Goal: Transaction & Acquisition: Purchase product/service

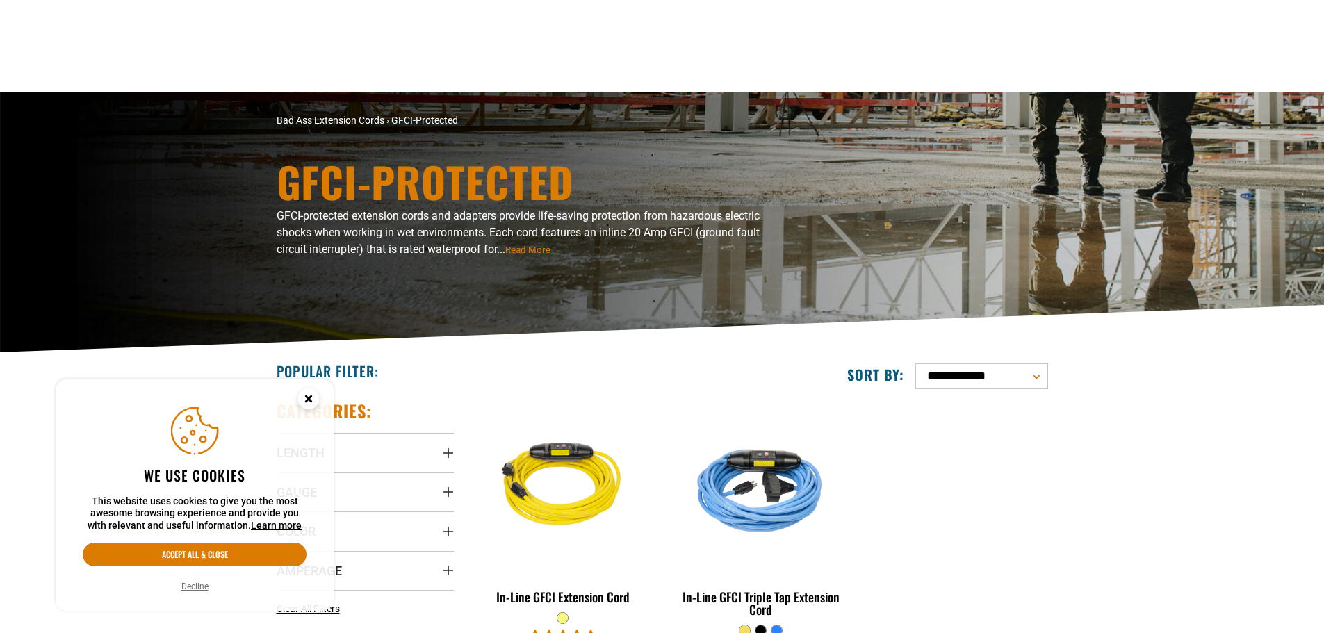
scroll to position [231, 0]
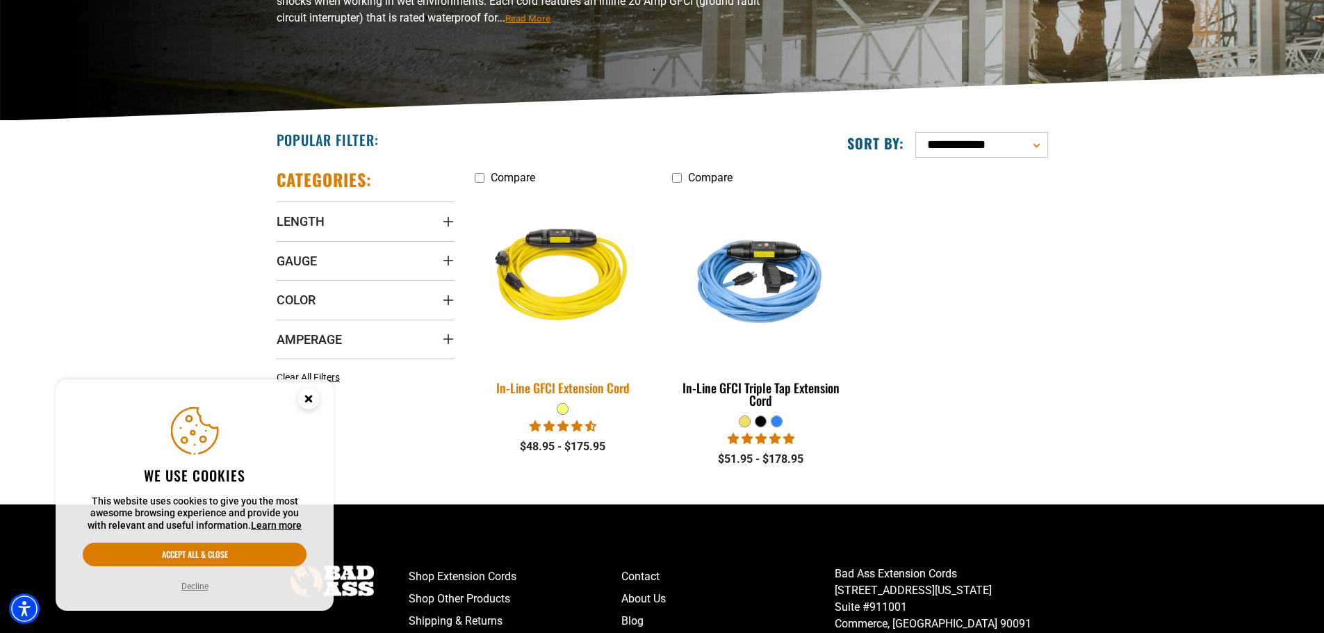
click at [548, 295] on img at bounding box center [563, 278] width 195 height 178
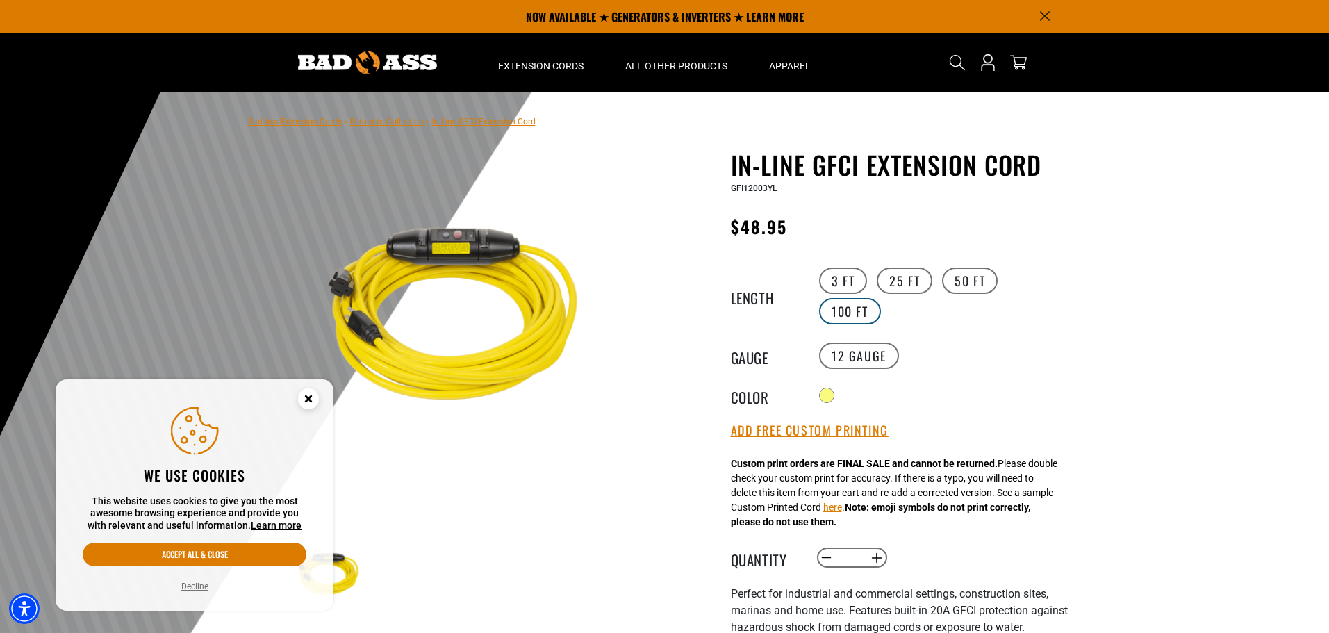
drag, startPoint x: 855, startPoint y: 313, endPoint x: 876, endPoint y: 315, distance: 20.9
click at [855, 312] on label "100 FT" at bounding box center [850, 311] width 62 height 26
click at [313, 401] on circle "Close this option" at bounding box center [308, 398] width 21 height 21
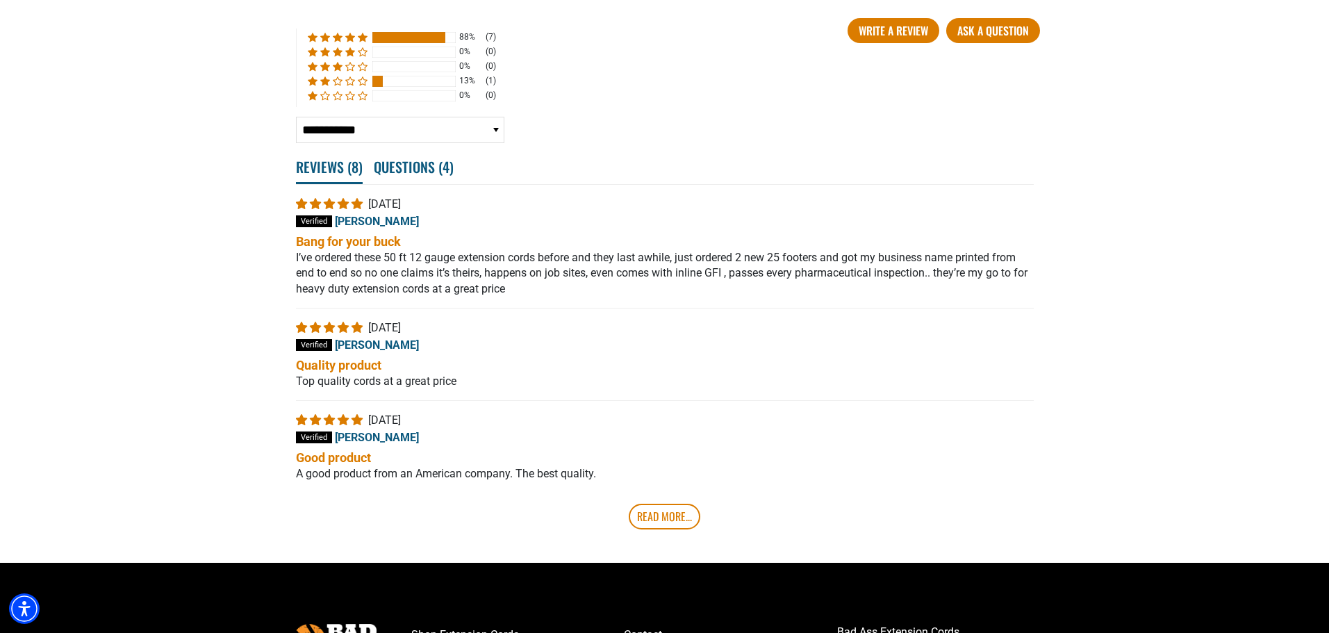
scroll to position [2665, 0]
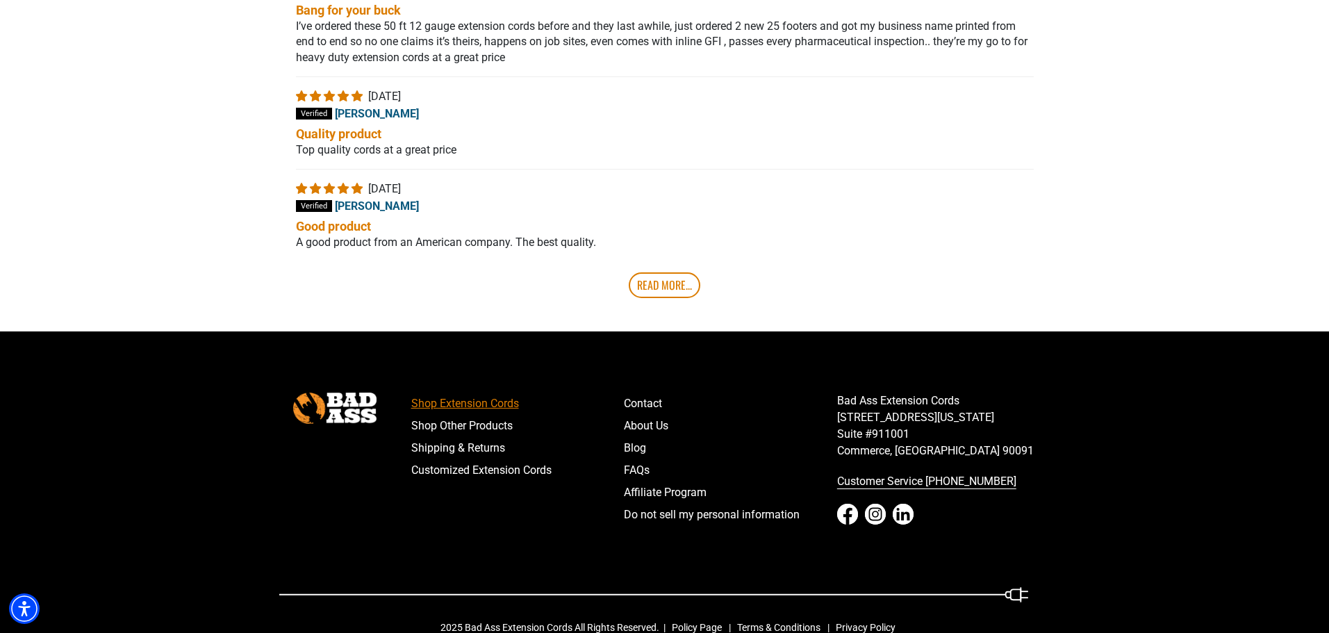
click at [429, 393] on link "Shop Extension Cords" at bounding box center [517, 404] width 213 height 22
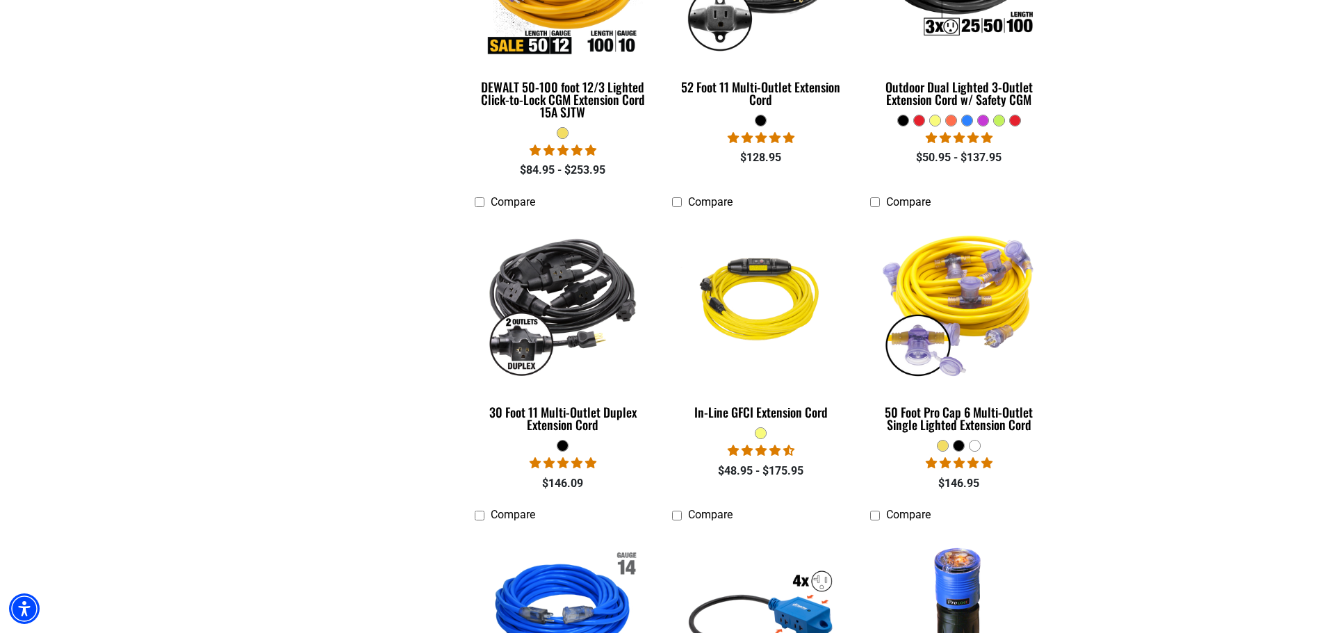
scroll to position [1621, 0]
